Goal: Task Accomplishment & Management: Complete application form

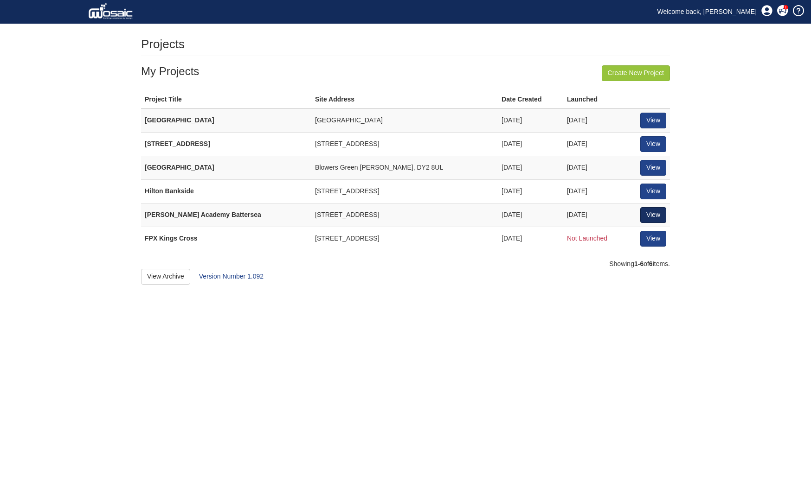
click at [656, 208] on link "View" at bounding box center [653, 215] width 26 height 16
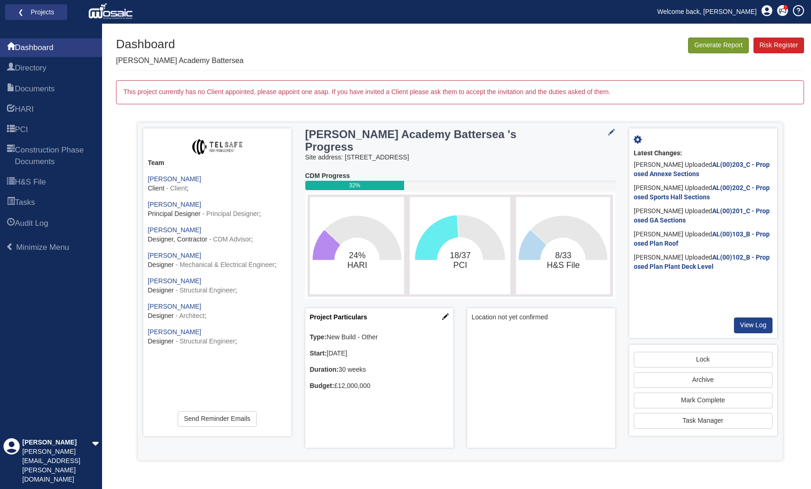
click at [720, 44] on button "Generate Report" at bounding box center [718, 46] width 60 height 16
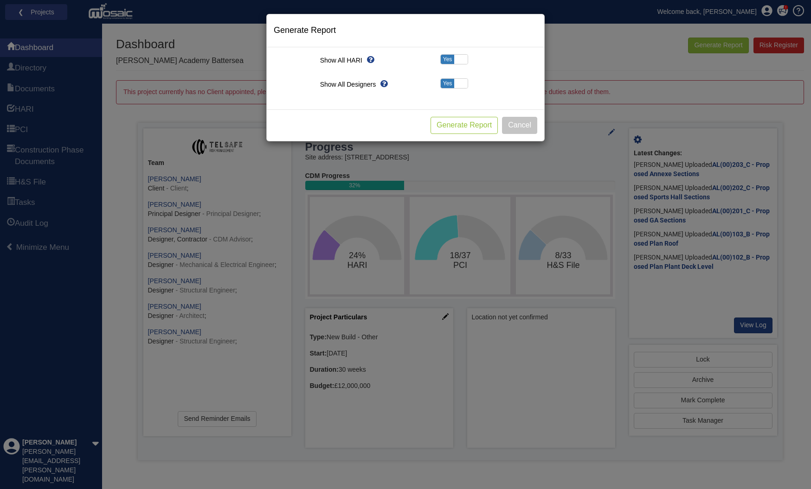
click at [460, 122] on button "Generate Report" at bounding box center [464, 125] width 67 height 17
click at [519, 127] on button "Cancel" at bounding box center [519, 125] width 35 height 17
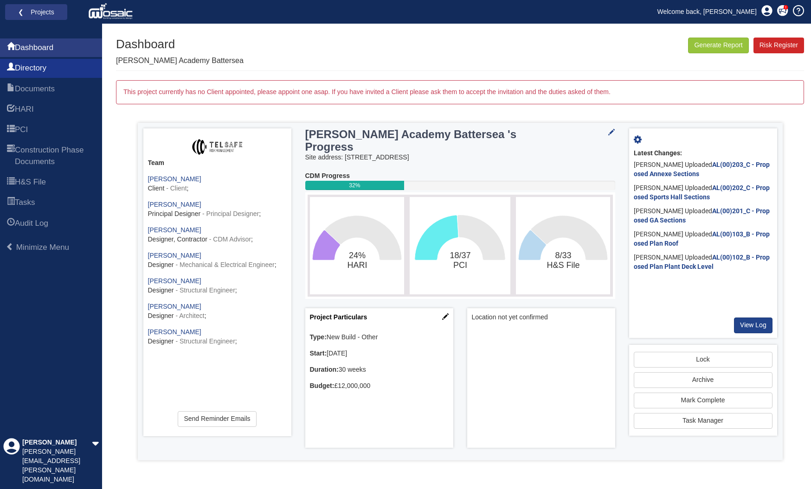
click at [34, 70] on span "Directory" at bounding box center [31, 68] width 32 height 11
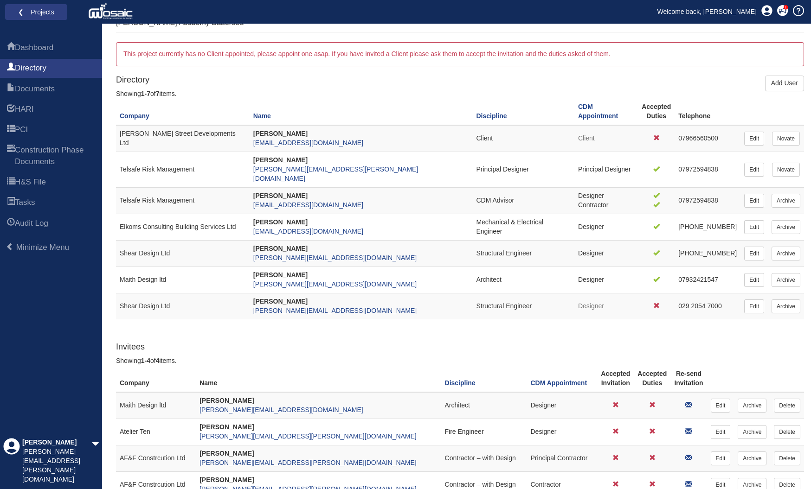
scroll to position [38, 0]
click at [780, 84] on link "Add User" at bounding box center [784, 84] width 39 height 16
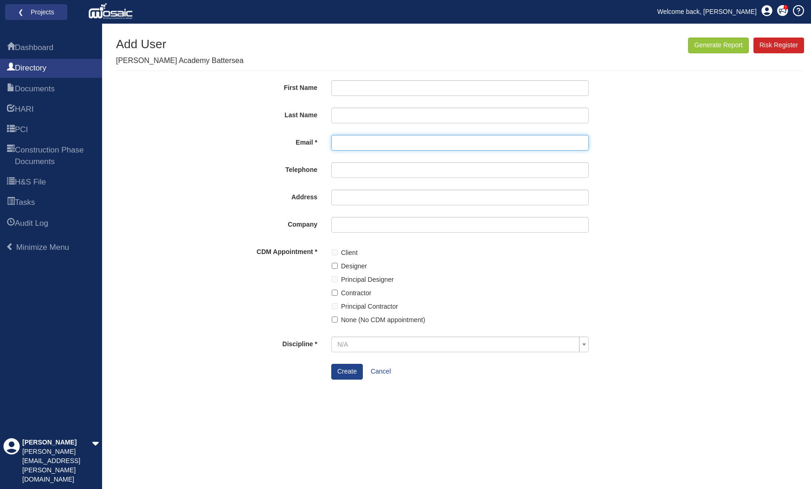
paste input "Mujtaba@shear-design.com"
type input "Mujtaba@shear-design.com"
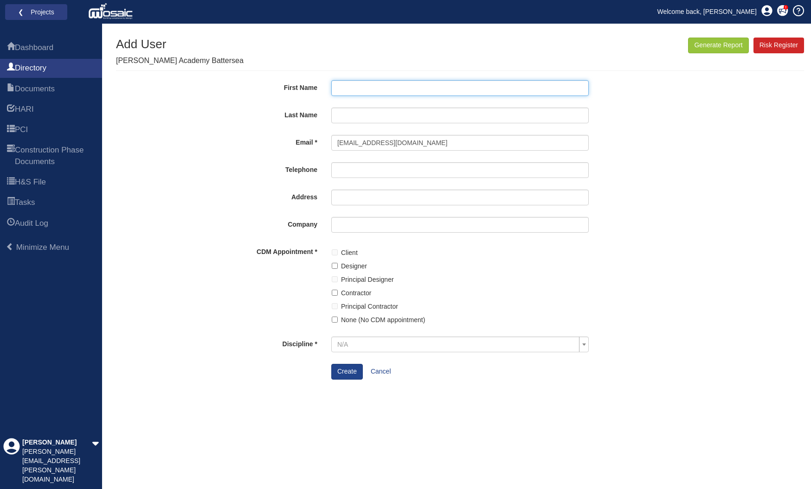
click at [342, 89] on input "First Name" at bounding box center [459, 88] width 257 height 16
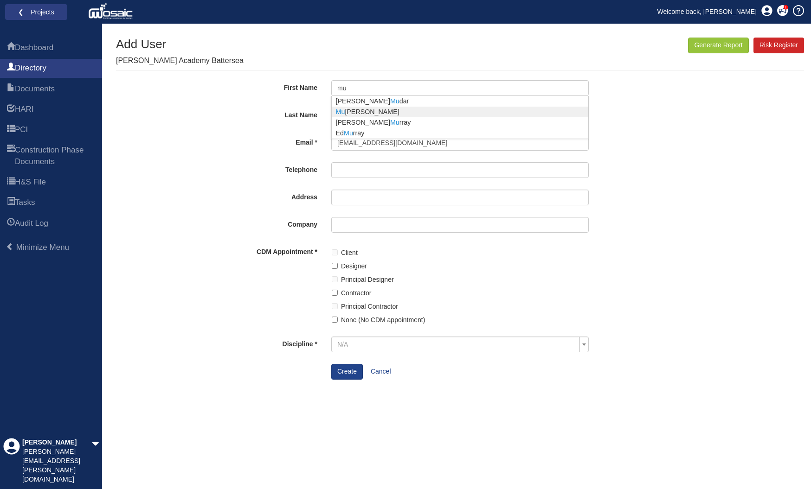
type input "Mujtaba"
type input "Ahmed"
click at [366, 109] on body "Toggle navigation ❮ Projects Welcome back, chris Coming soon" at bounding box center [405, 244] width 811 height 489
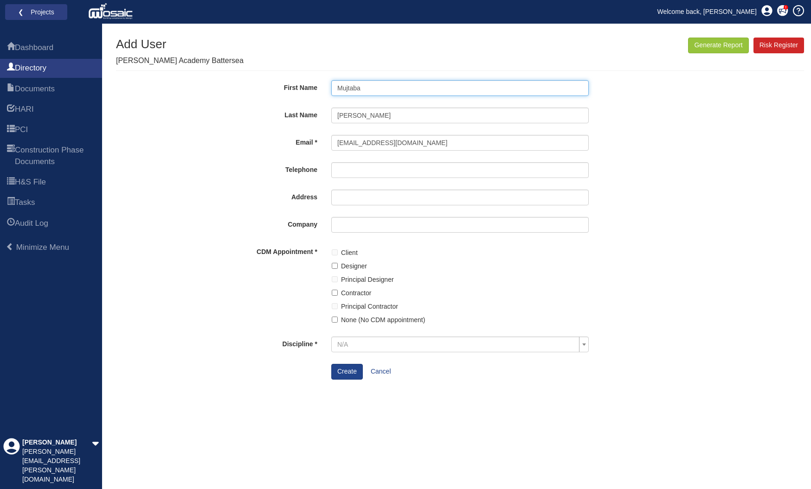
scroll to position [0, 0]
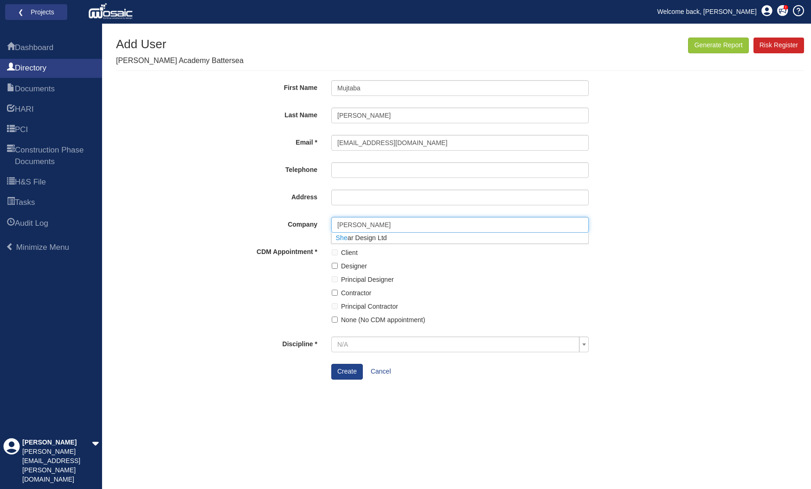
type input "shear"
type input "7 Ashtree Court | Woodsy Close Cardiff Gate Business Park Cardiff | CF23 8RW"
type input "Shear Design Ltd"
click at [360, 237] on body "Toggle navigation ❮ Projects Welcome back, chris Coming soon" at bounding box center [405, 244] width 811 height 489
click at [335, 266] on input "Designer" at bounding box center [335, 266] width 6 height 6
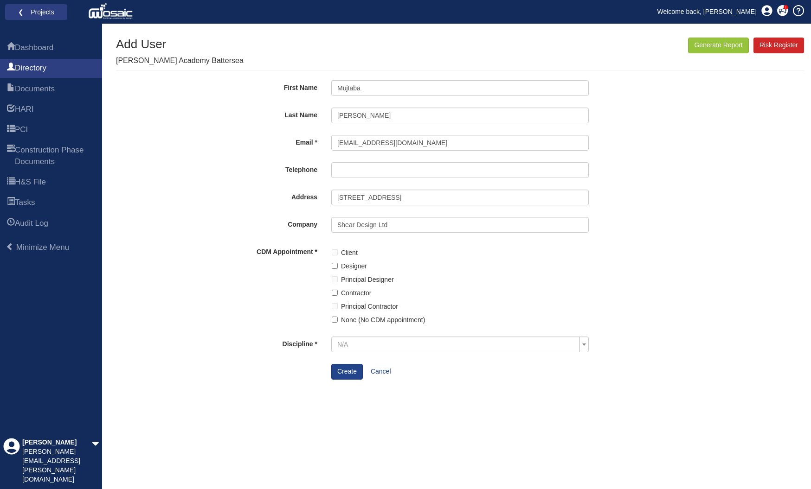
checkbox input "true"
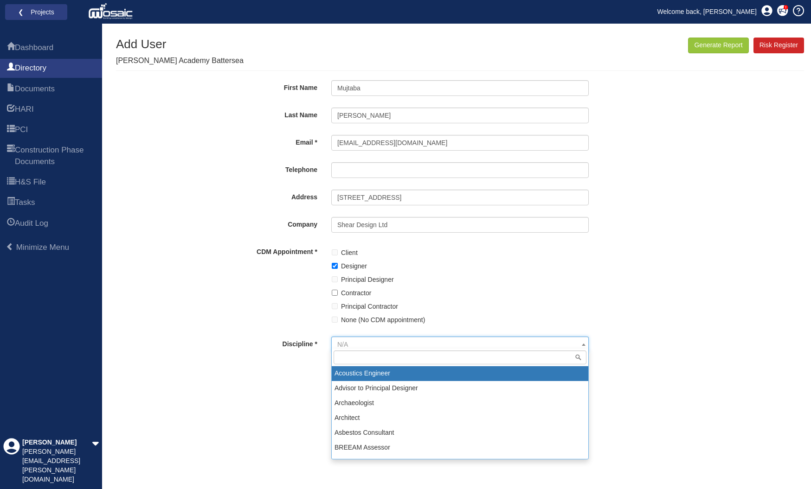
click at [585, 341] on span at bounding box center [583, 344] width 9 height 15
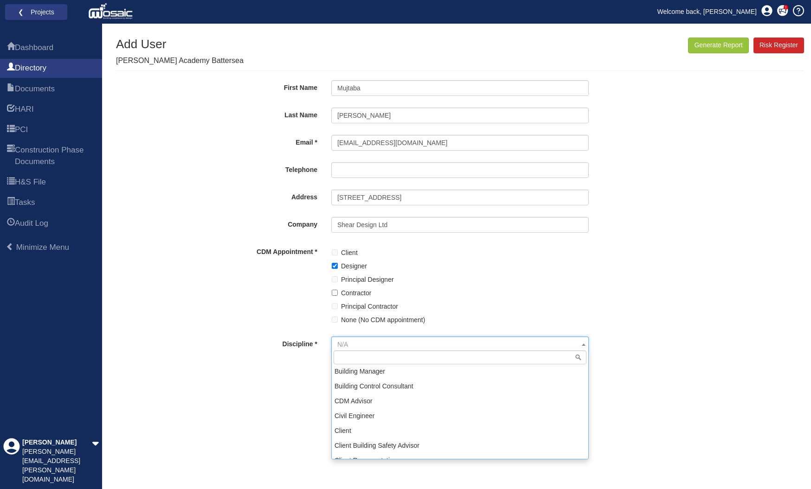
scroll to position [98, 0]
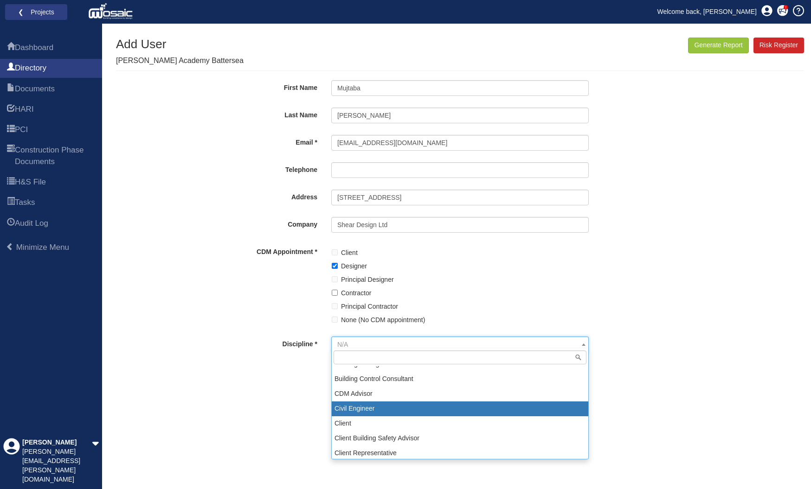
select select "40"
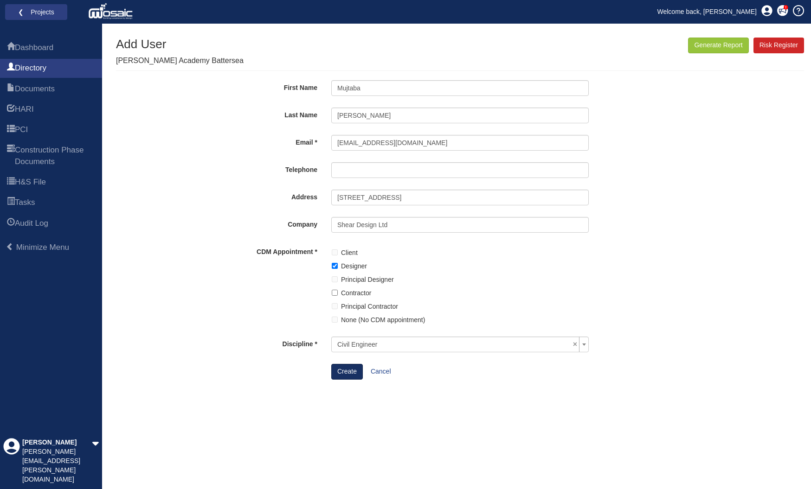
click at [347, 366] on button "Create" at bounding box center [347, 372] width 32 height 16
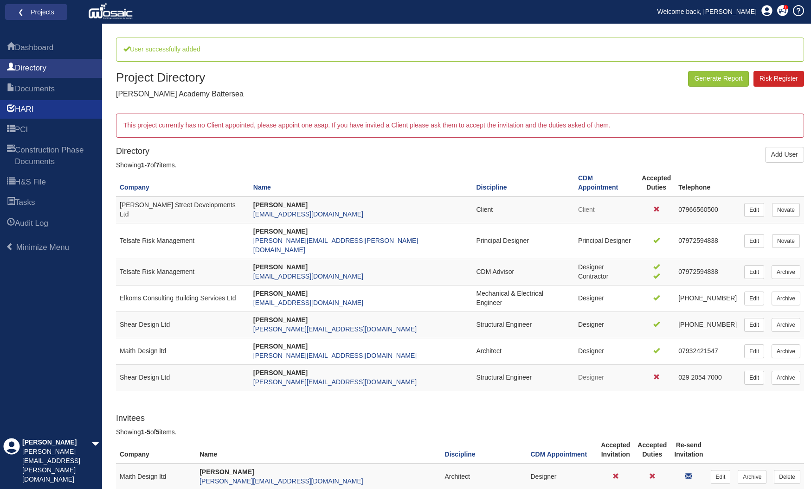
click at [33, 108] on span "HARI" at bounding box center [24, 109] width 19 height 11
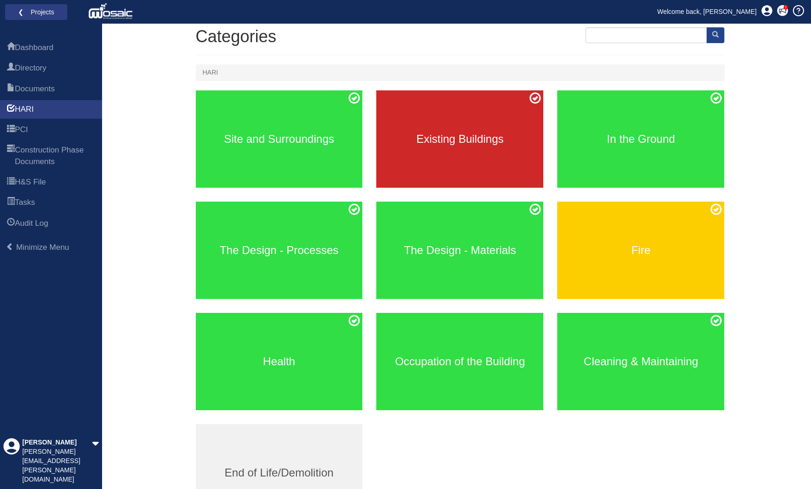
scroll to position [63, 0]
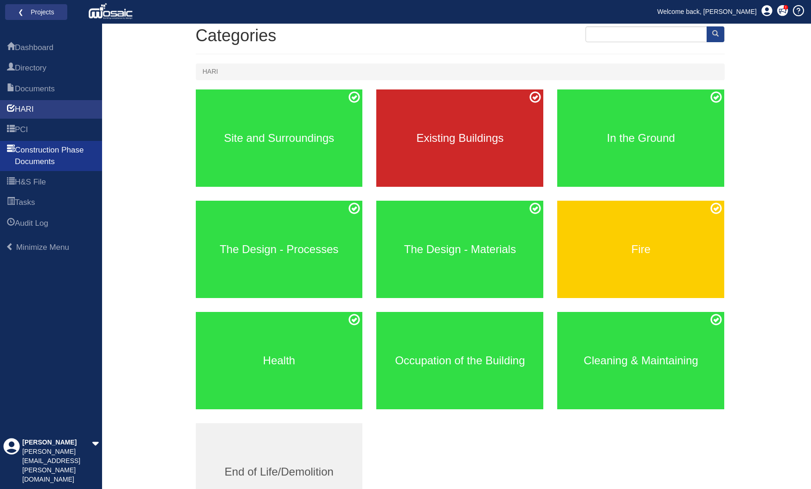
click at [52, 152] on span "Construction Phase Documents" at bounding box center [55, 156] width 80 height 23
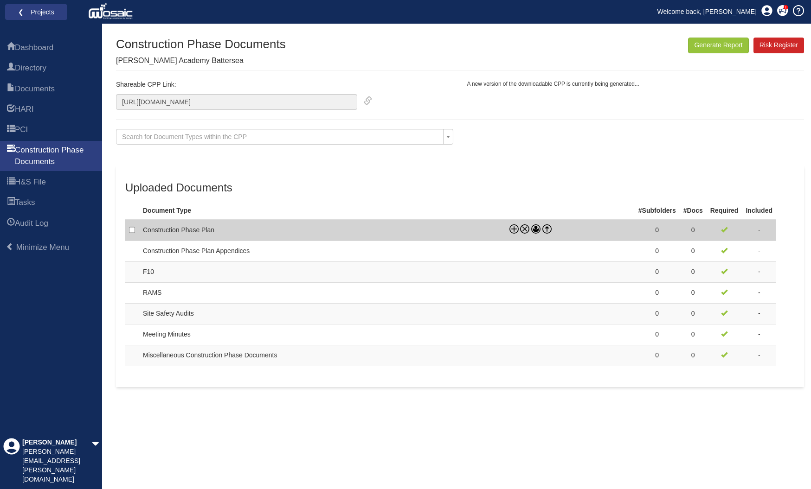
click at [135, 231] on td at bounding box center [132, 230] width 14 height 21
click at [549, 227] on icon at bounding box center [547, 227] width 4 height 2
checkbox input "true"
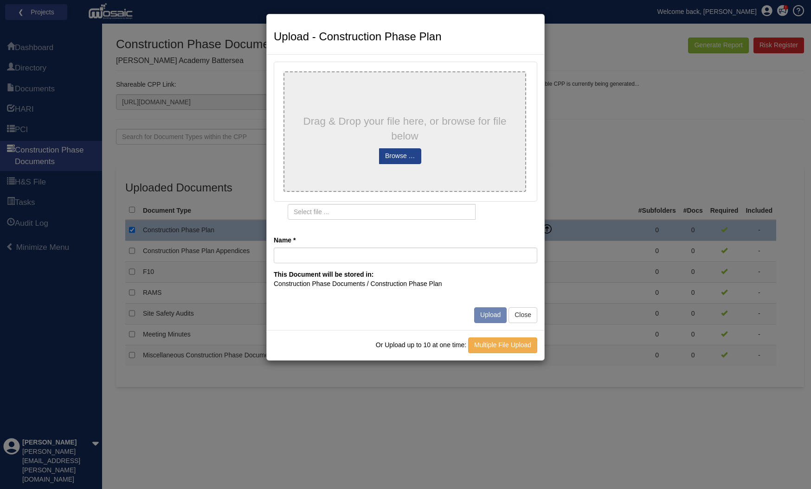
type input "HS00 Construction Phase Plan Rev 0"
type input "HS00 Construction Phase Plan Rev 0.pdf"
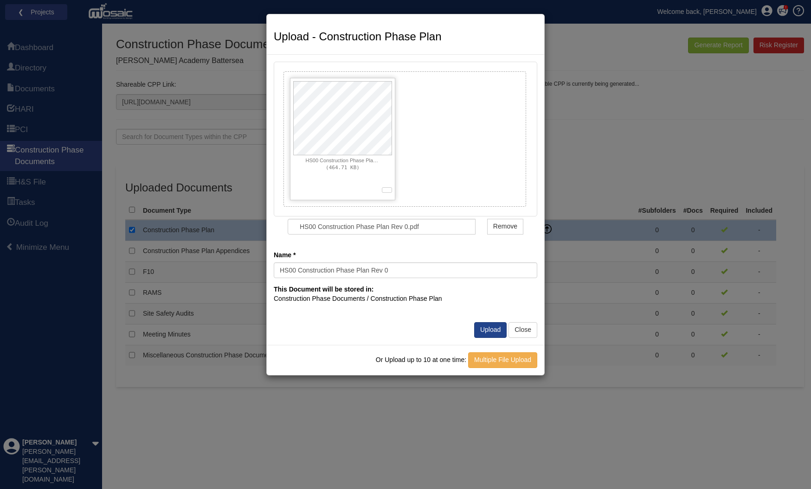
click at [488, 327] on button "Upload" at bounding box center [490, 330] width 32 height 16
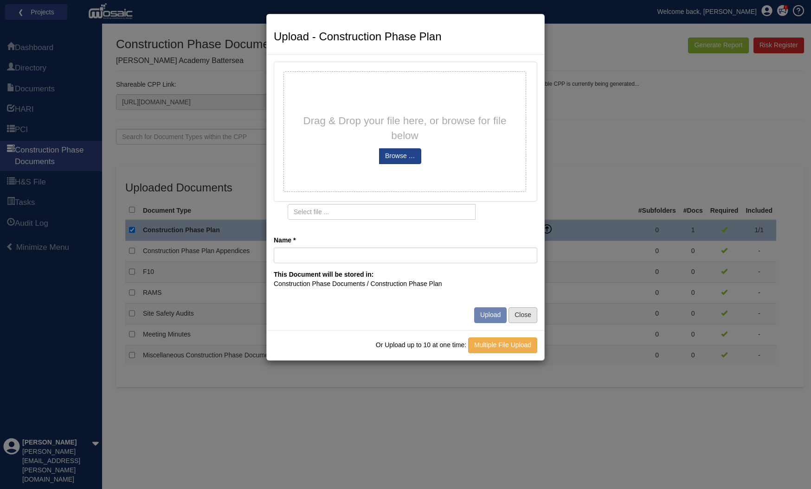
click at [528, 312] on button "Close" at bounding box center [522, 316] width 29 height 16
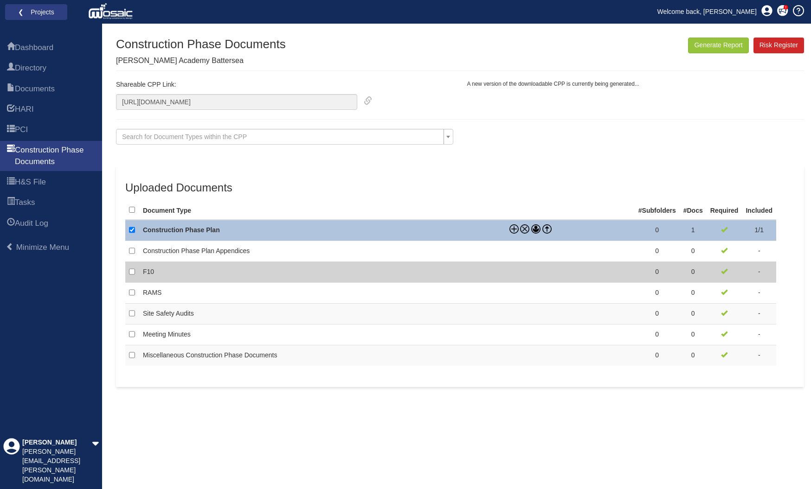
click at [186, 270] on td "F10" at bounding box center [322, 272] width 366 height 21
checkbox input "false"
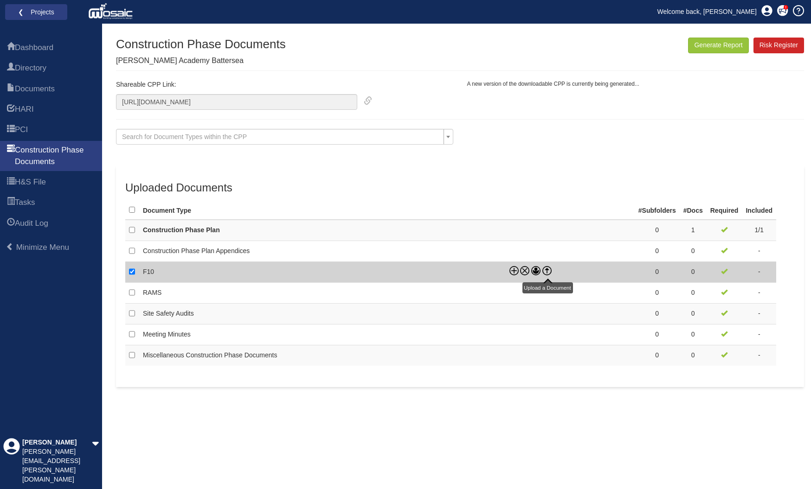
click at [548, 270] on icon at bounding box center [546, 270] width 9 height 9
checkbox input "false"
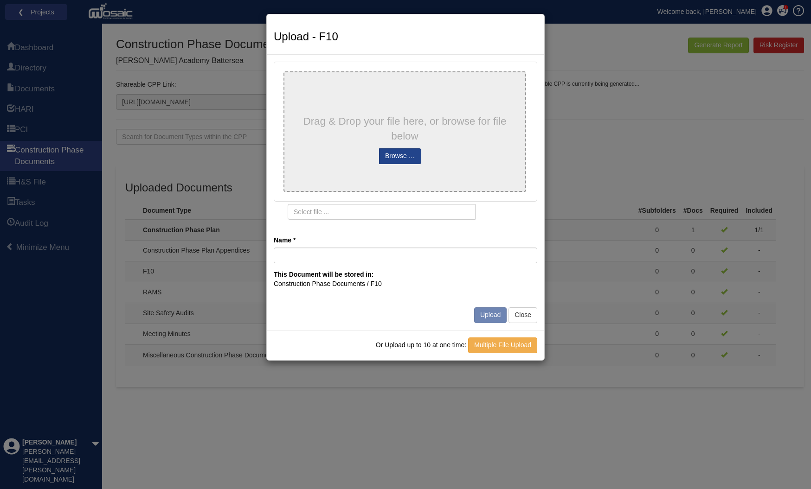
type input "d5eda9b17d - F10 Notification-4 copy"
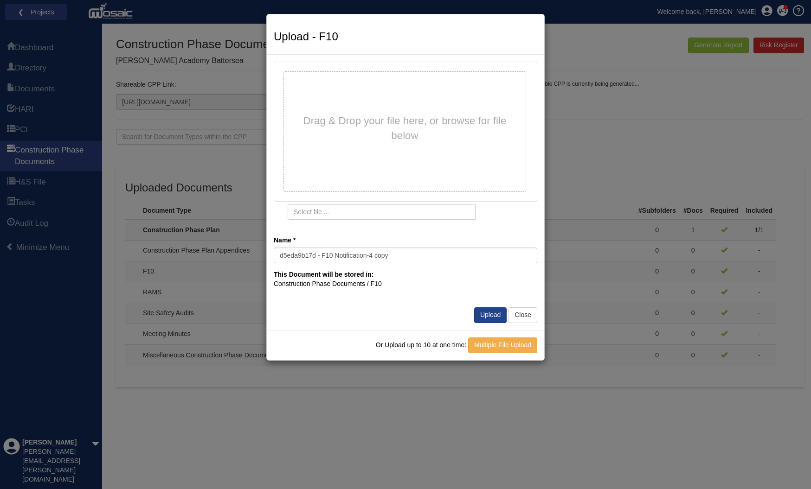
type input "d5eda9b17d - F10 Notification-4 copy.pdf"
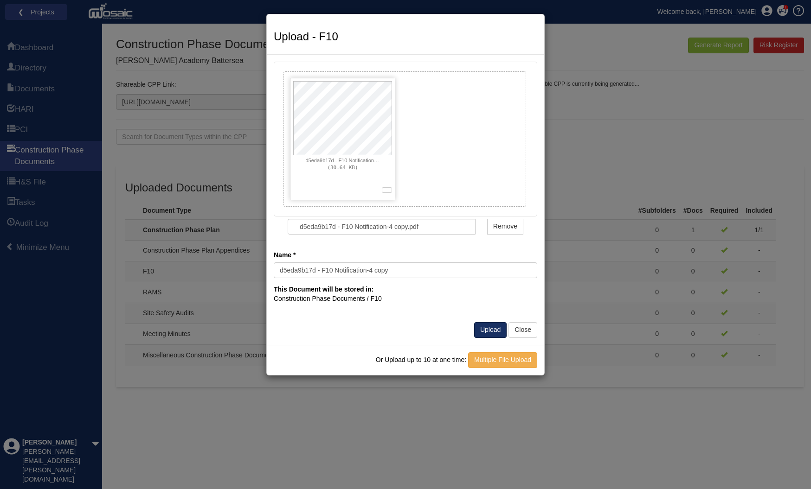
click at [495, 326] on button "Upload" at bounding box center [490, 330] width 32 height 16
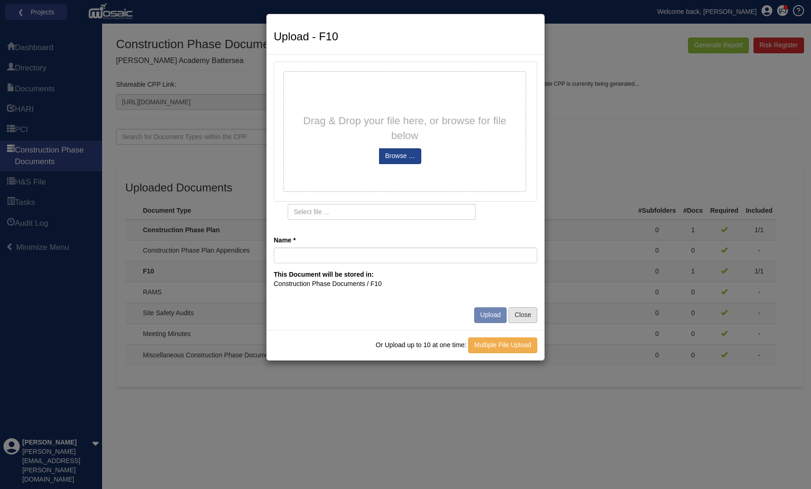
click at [529, 313] on button "Close" at bounding box center [522, 316] width 29 height 16
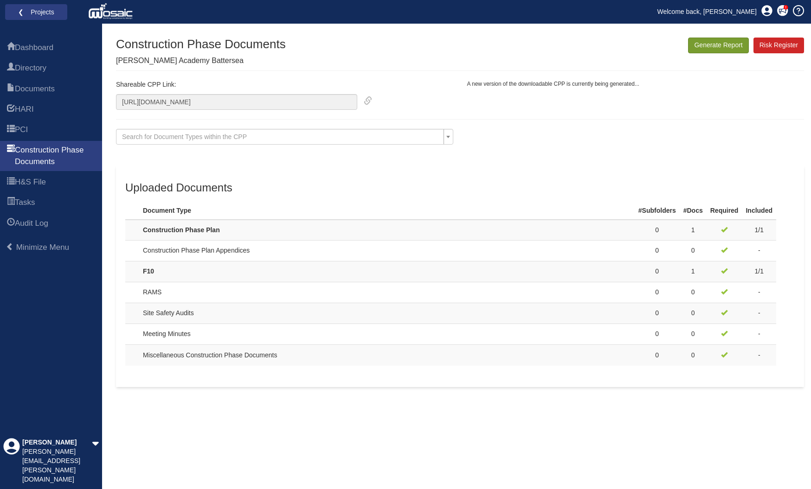
click at [730, 46] on button "Generate Report" at bounding box center [718, 46] width 60 height 16
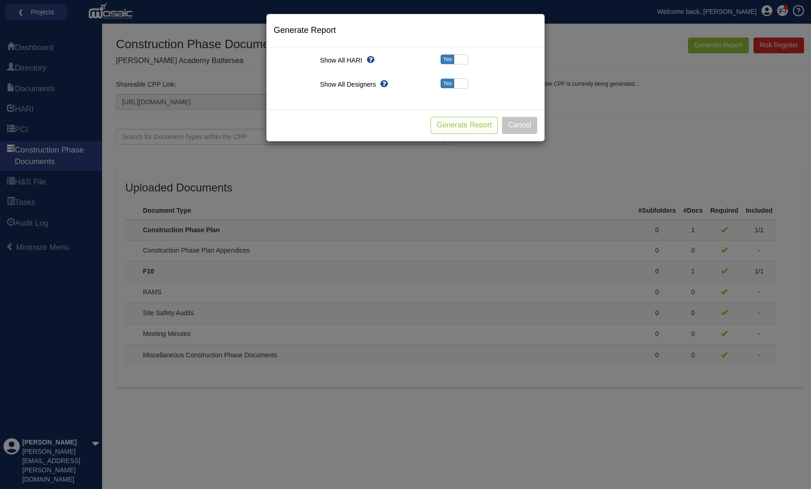
click at [468, 125] on button "Generate Report" at bounding box center [464, 125] width 67 height 17
